Goal: Transaction & Acquisition: Book appointment/travel/reservation

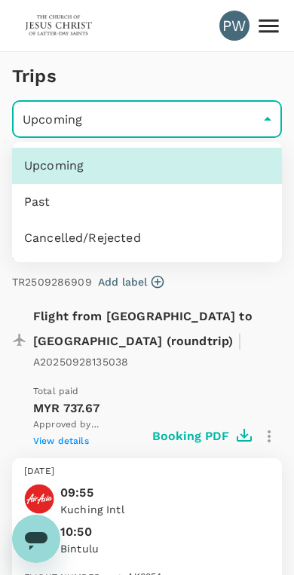
click at [265, 110] on div at bounding box center [147, 287] width 294 height 575
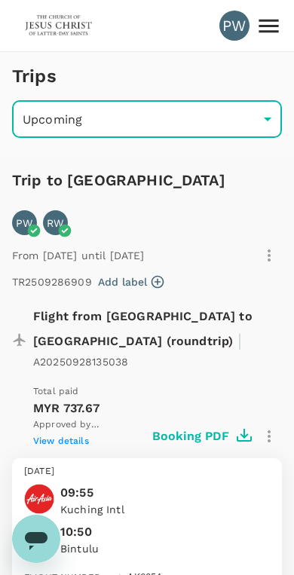
click at [268, 29] on icon at bounding box center [269, 26] width 26 height 26
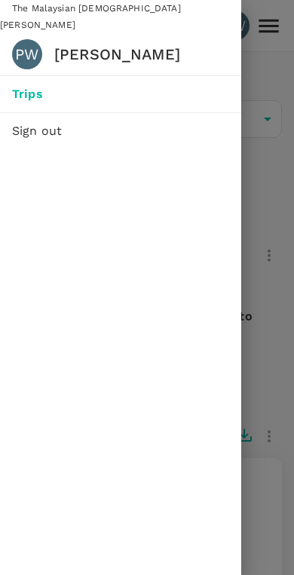
click at [265, 75] on div at bounding box center [147, 287] width 294 height 575
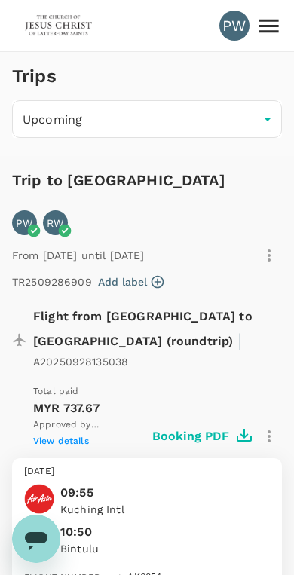
click at [50, 23] on img at bounding box center [58, 25] width 69 height 33
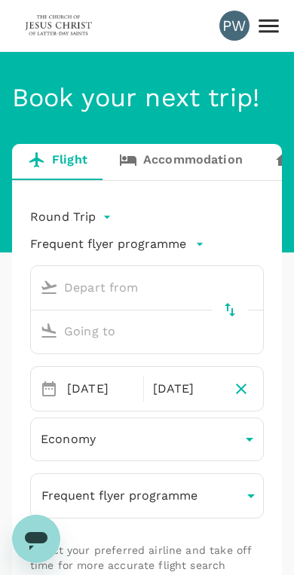
type input "Kuching, [GEOGRAPHIC_DATA] (any)"
type input "Bintulu, [GEOGRAPHIC_DATA] (any)"
type input "Kuching, [GEOGRAPHIC_DATA] (any)"
type input "Bintulu, [GEOGRAPHIC_DATA] (any)"
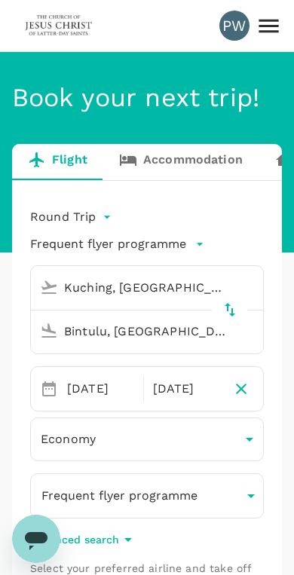
click at [200, 167] on link "Accommodation" at bounding box center [180, 162] width 155 height 36
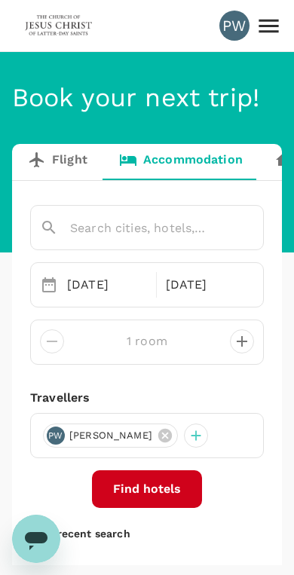
type input "[GEOGRAPHIC_DATA]"
click at [155, 226] on input "[GEOGRAPHIC_DATA]" at bounding box center [126, 227] width 172 height 23
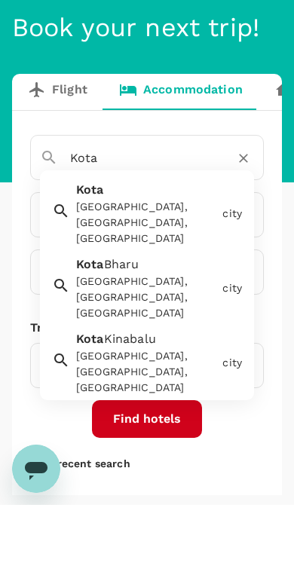
click at [167, 419] on div "[GEOGRAPHIC_DATA], [GEOGRAPHIC_DATA], [GEOGRAPHIC_DATA]" at bounding box center [146, 443] width 140 height 48
type input "[GEOGRAPHIC_DATA]"
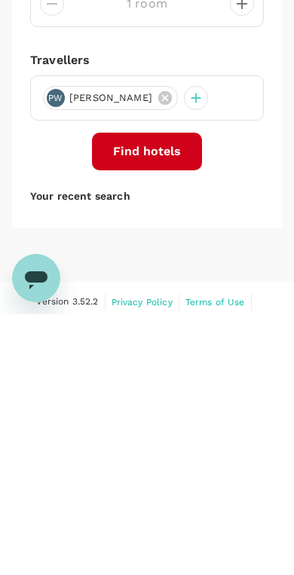
scroll to position [78, 0]
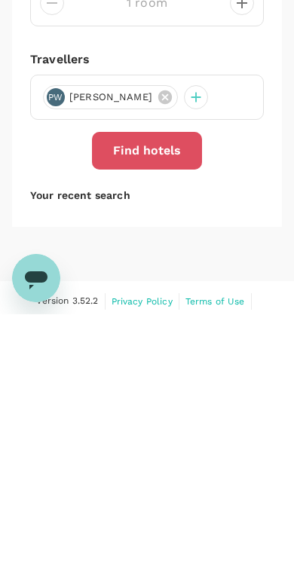
click at [159, 393] on button "Find hotels" at bounding box center [147, 412] width 110 height 38
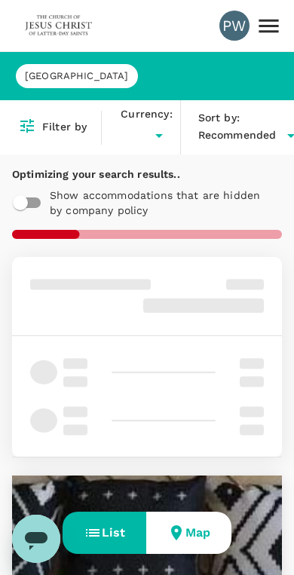
type input "MYR"
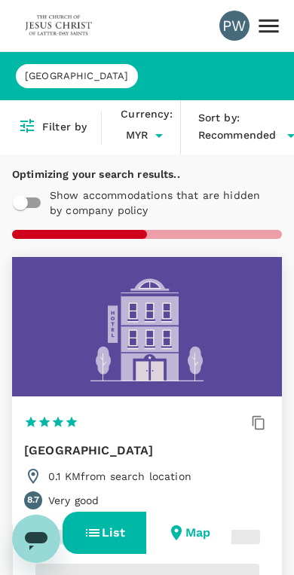
click at [57, 127] on h6 "Filter by" at bounding box center [64, 127] width 44 height 17
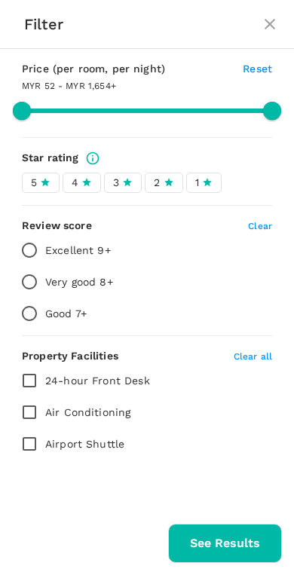
click at [38, 176] on div "5" at bounding box center [41, 183] width 20 height 16
click at [0, 0] on input "5" at bounding box center [0, 0] width 0 height 0
click at [84, 177] on icon at bounding box center [86, 182] width 11 height 11
click at [0, 0] on input "4" at bounding box center [0, 0] width 0 height 0
type input "1652.79"
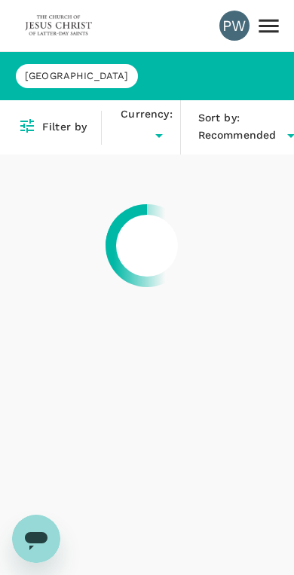
type input "MYR"
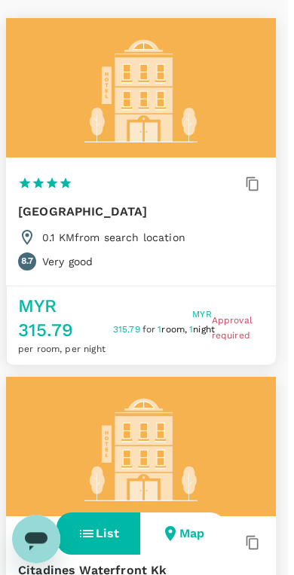
scroll to position [0, 7]
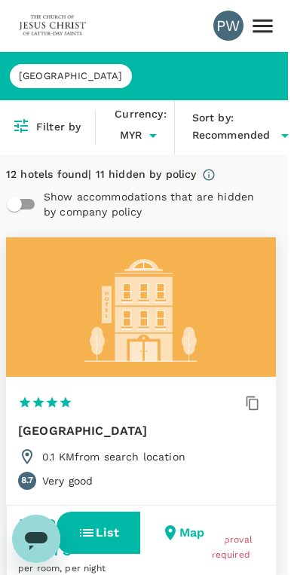
click at [29, 206] on input "checkbox" at bounding box center [14, 204] width 86 height 29
checkbox input "true"
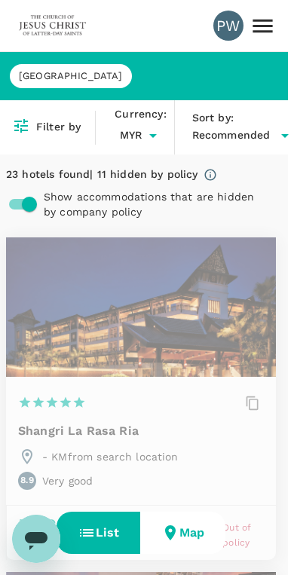
click at [49, 126] on h6 "Filter by" at bounding box center [58, 127] width 44 height 17
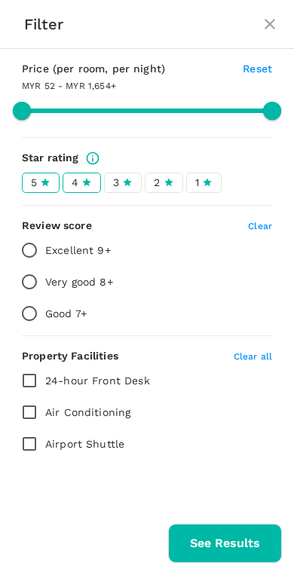
click at [123, 180] on icon at bounding box center [127, 182] width 11 height 11
click at [0, 0] on input "3" at bounding box center [0, 0] width 0 height 0
type input "1652.79"
click at [31, 250] on input "Excellent 9+" at bounding box center [30, 251] width 32 height 32
radio input "true"
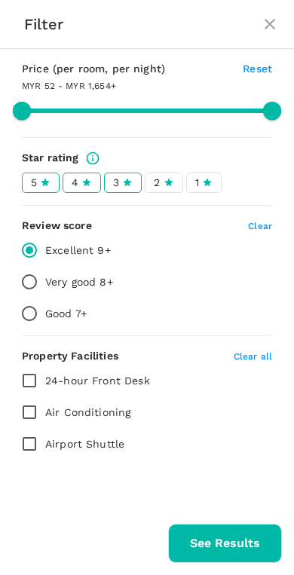
click at [225, 535] on button "See Results" at bounding box center [225, 543] width 114 height 39
type input "1652.79"
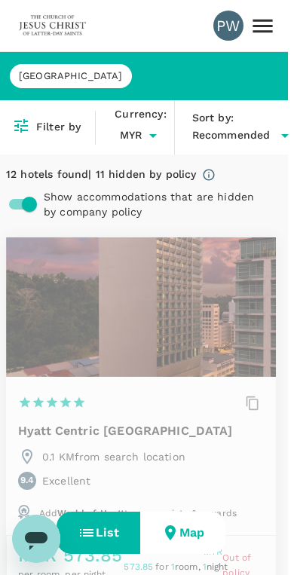
click at [25, 203] on input "checkbox" at bounding box center [29, 204] width 86 height 29
checkbox input "false"
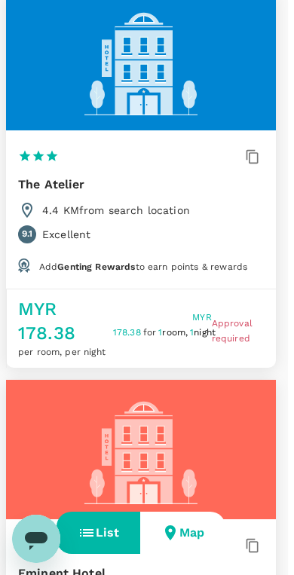
scroll to position [2625, 7]
